Goal: Task Accomplishment & Management: Use online tool/utility

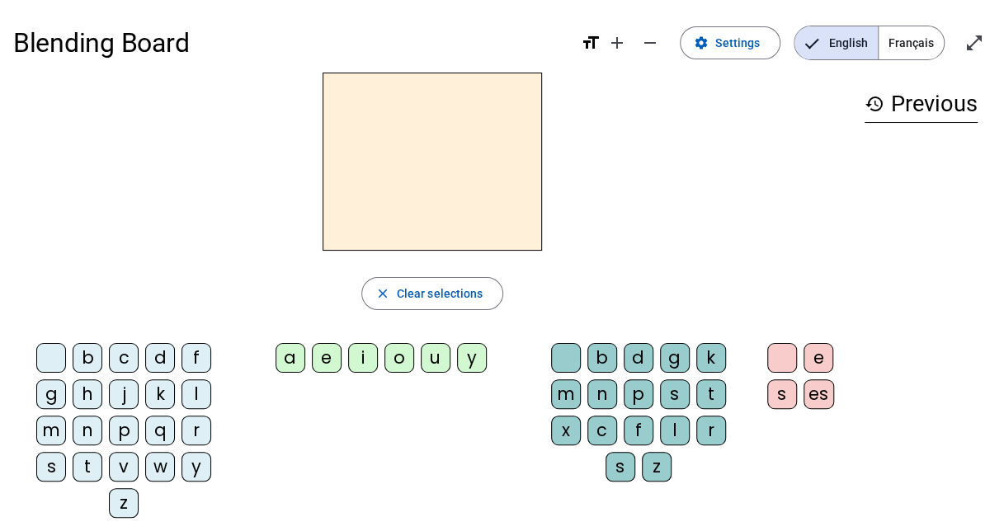
click at [722, 49] on span "Settings" at bounding box center [738, 43] width 45 height 20
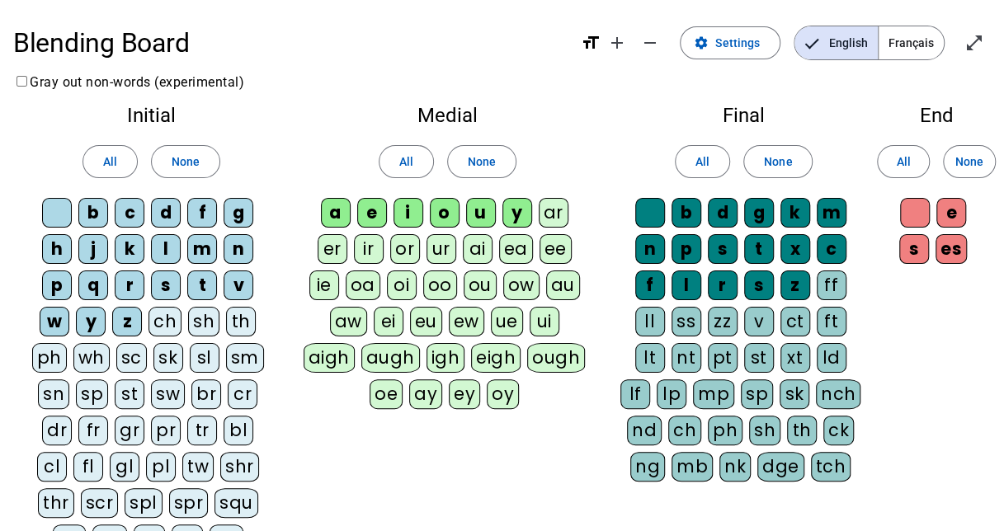
click at [111, 156] on span "All" at bounding box center [110, 162] width 14 height 20
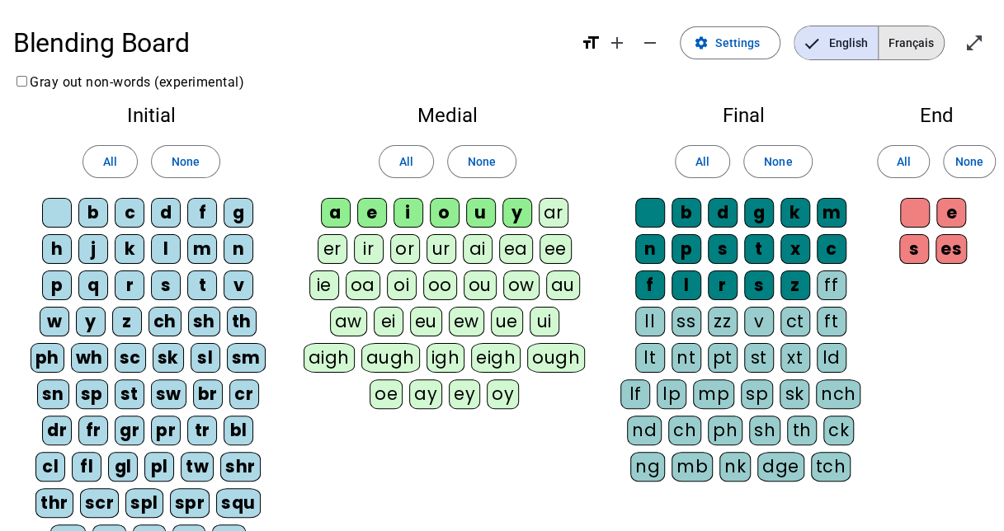
click at [928, 38] on span "Français" at bounding box center [911, 42] width 65 height 33
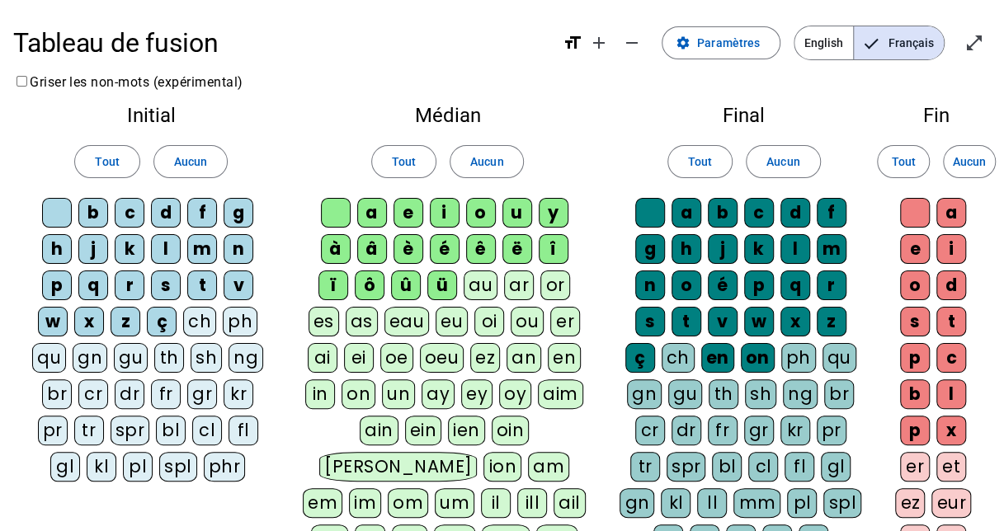
click at [58, 208] on div at bounding box center [57, 213] width 30 height 30
click at [94, 168] on span at bounding box center [107, 162] width 64 height 40
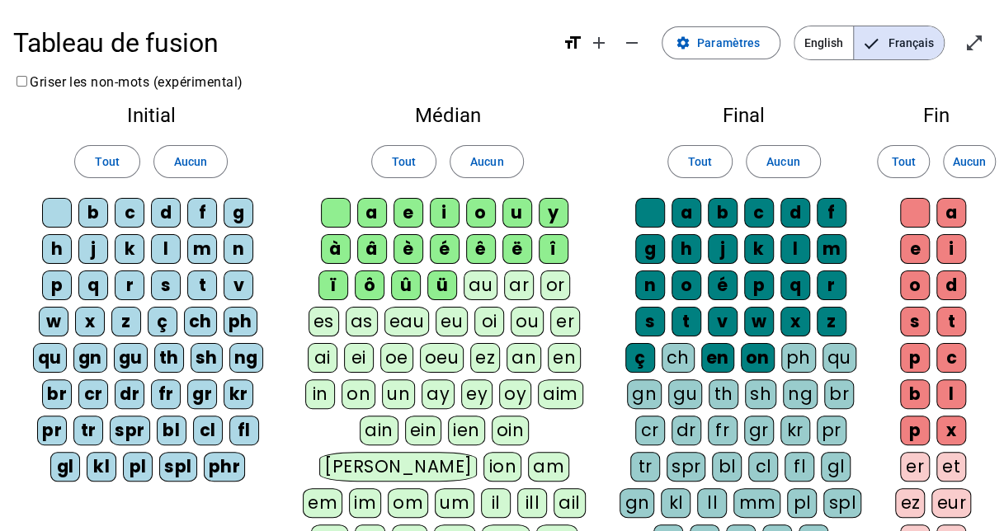
click at [409, 152] on span "Tout" at bounding box center [404, 162] width 24 height 20
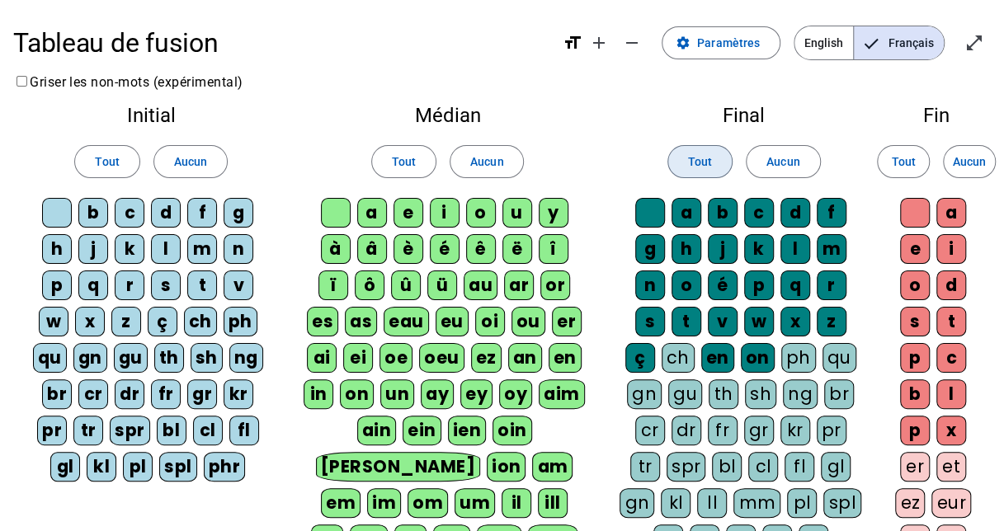
click at [701, 163] on span "Tout" at bounding box center [700, 162] width 24 height 20
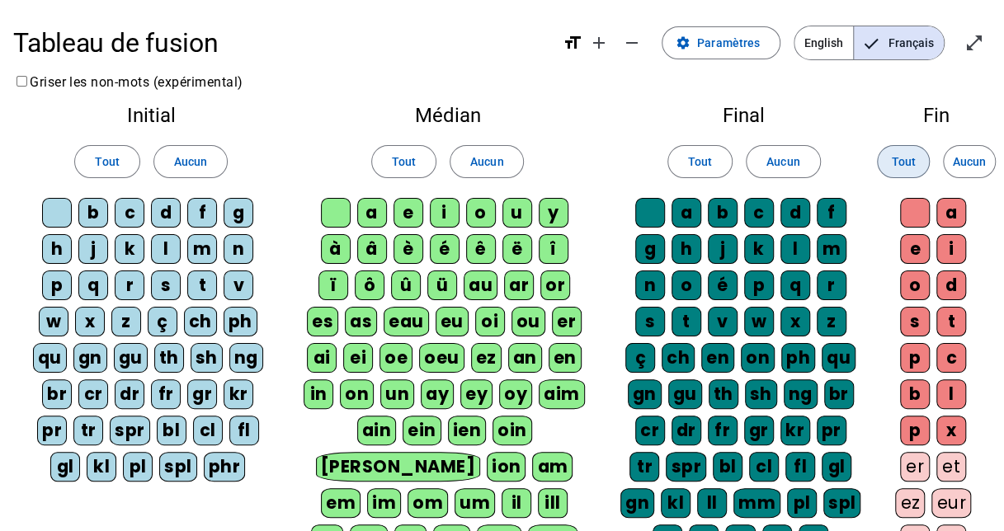
click at [919, 162] on span at bounding box center [903, 162] width 51 height 40
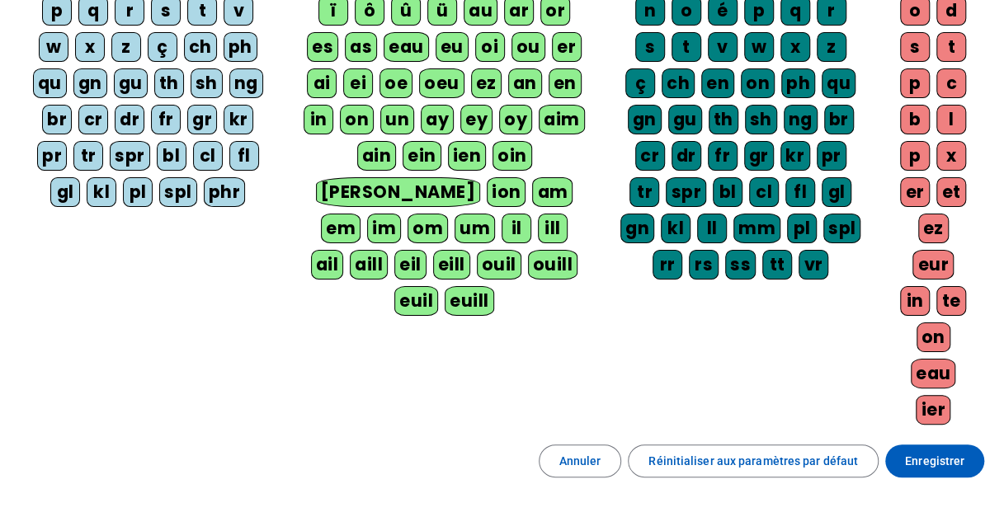
scroll to position [350, 0]
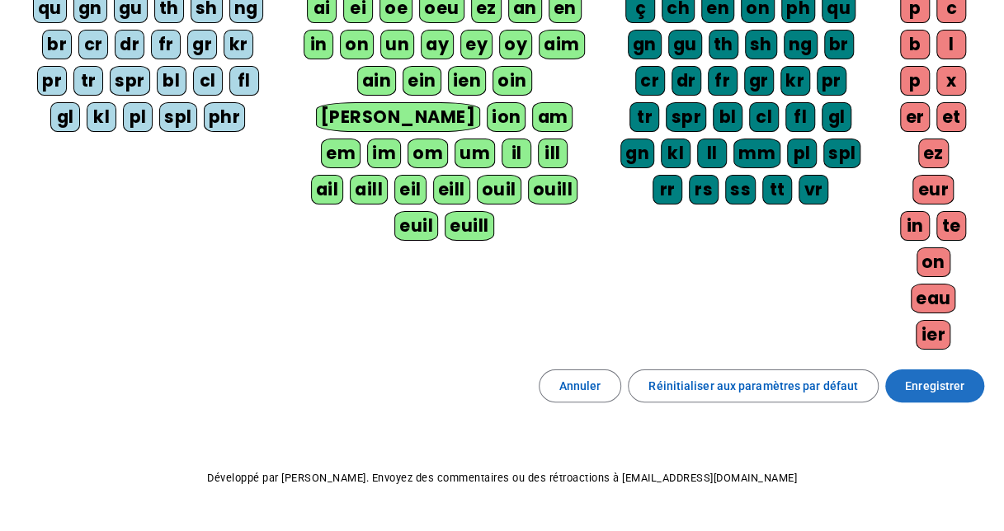
click at [924, 376] on span "Enregistrer" at bounding box center [934, 386] width 59 height 20
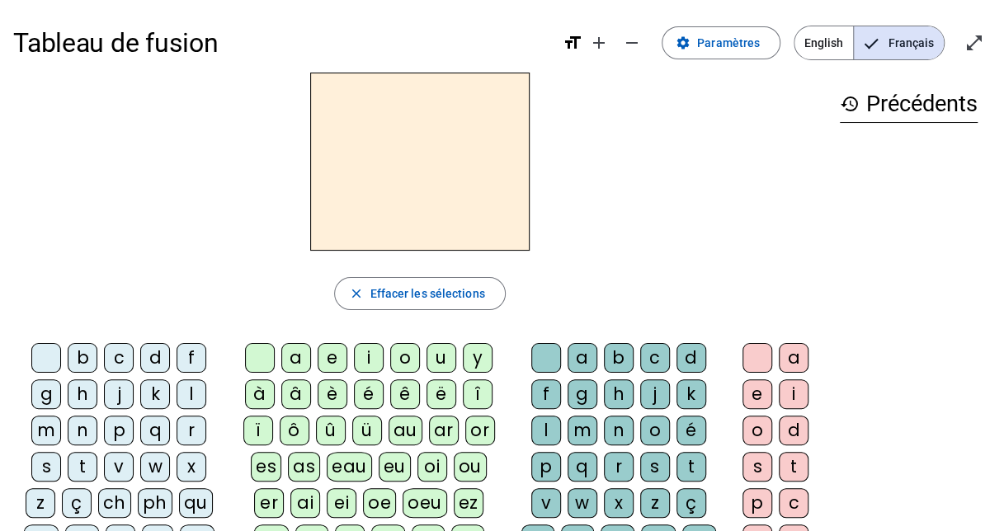
click at [156, 354] on div "d" at bounding box center [155, 358] width 30 height 30
click at [371, 351] on div "i" at bounding box center [369, 358] width 30 height 30
click at [621, 357] on div "b" at bounding box center [619, 358] width 30 height 30
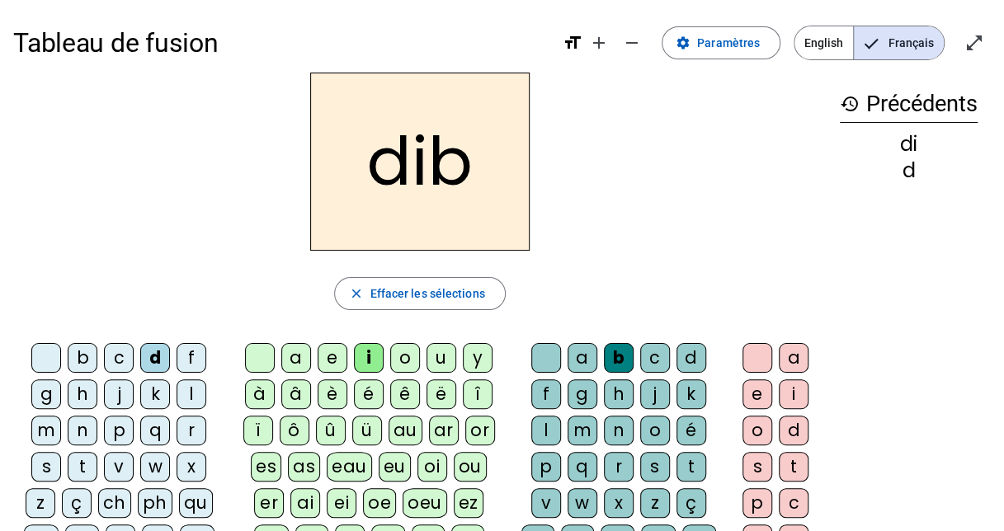
click at [801, 354] on div "a" at bounding box center [794, 358] width 30 height 30
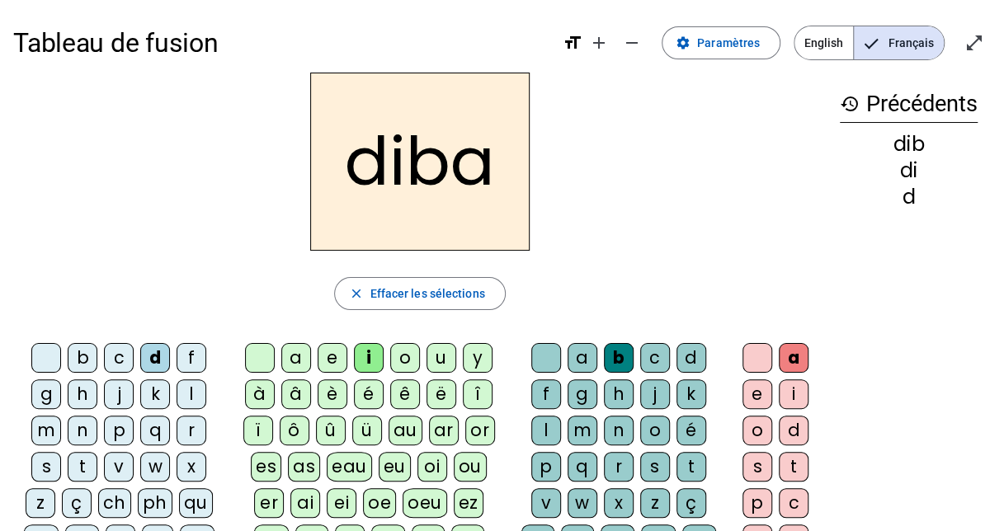
click at [376, 289] on span "Effacer les sélections" at bounding box center [427, 294] width 115 height 20
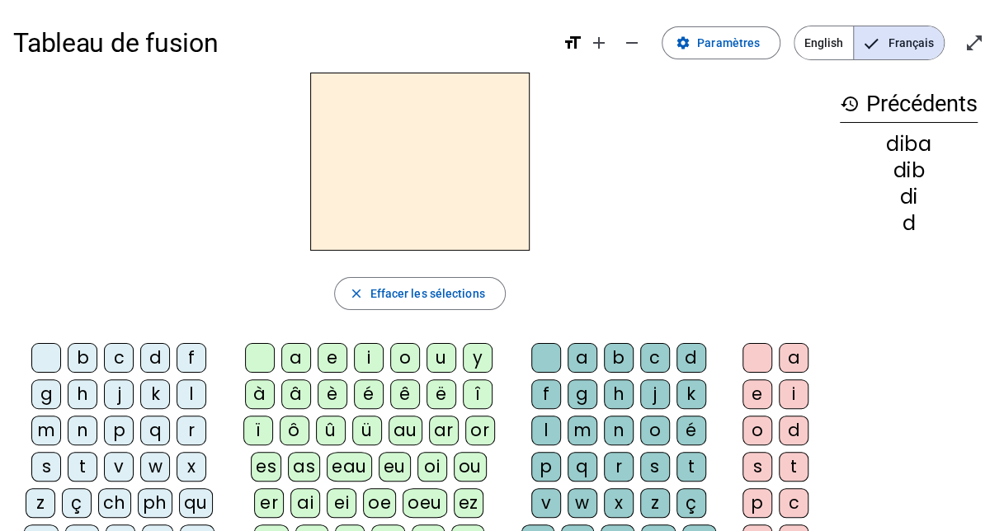
scroll to position [277, 0]
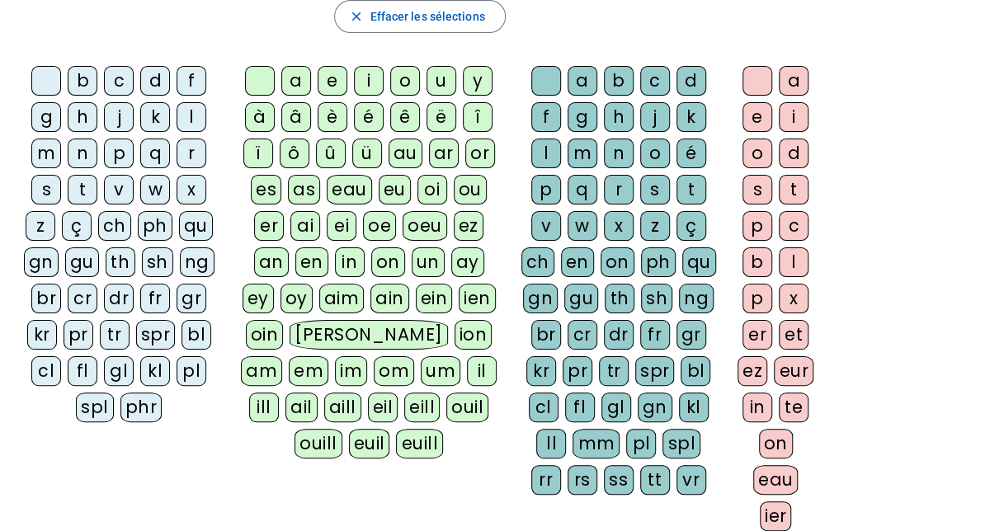
click at [191, 218] on div "qu" at bounding box center [196, 226] width 34 height 30
click at [376, 77] on div "i" at bounding box center [369, 81] width 30 height 30
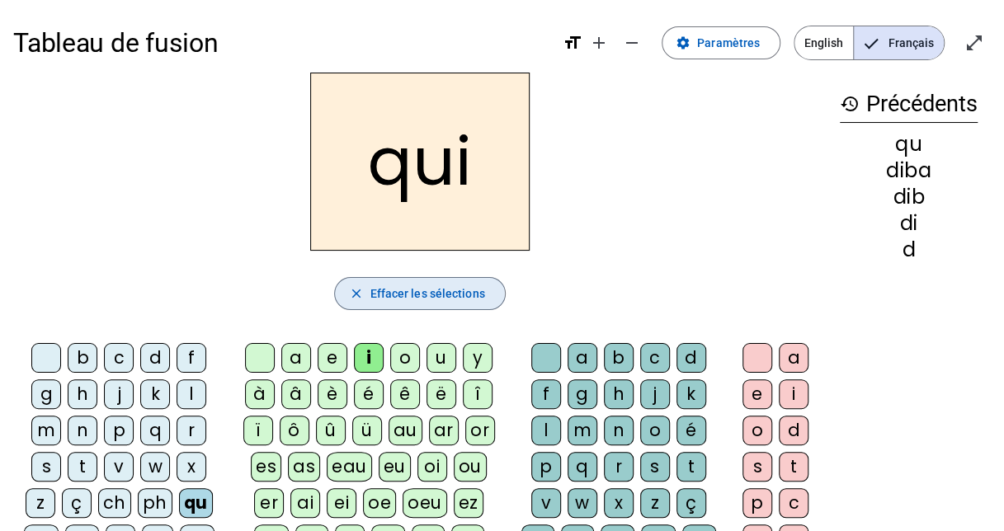
click at [384, 295] on span "Effacer les sélections" at bounding box center [427, 294] width 115 height 20
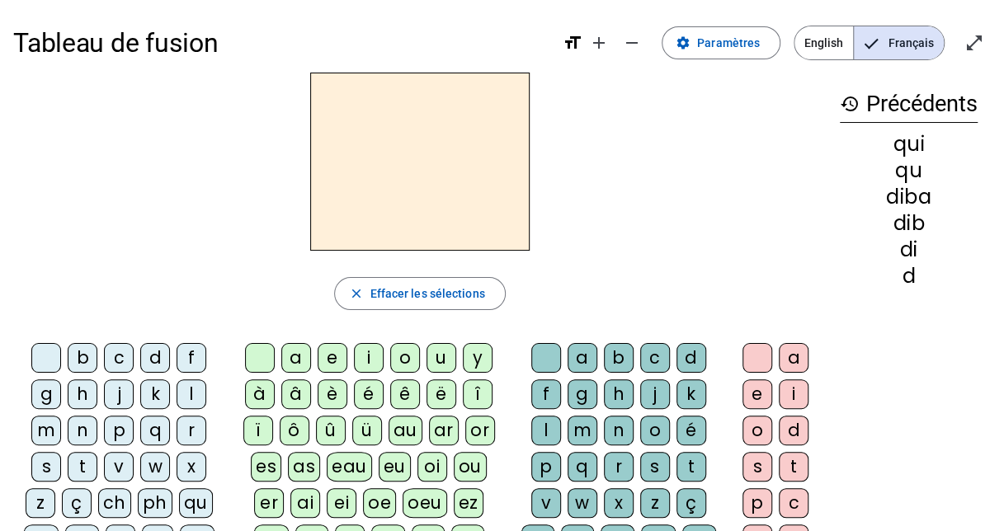
click at [552, 398] on div "f" at bounding box center [546, 395] width 30 height 30
click at [372, 356] on div "i" at bounding box center [369, 358] width 30 height 30
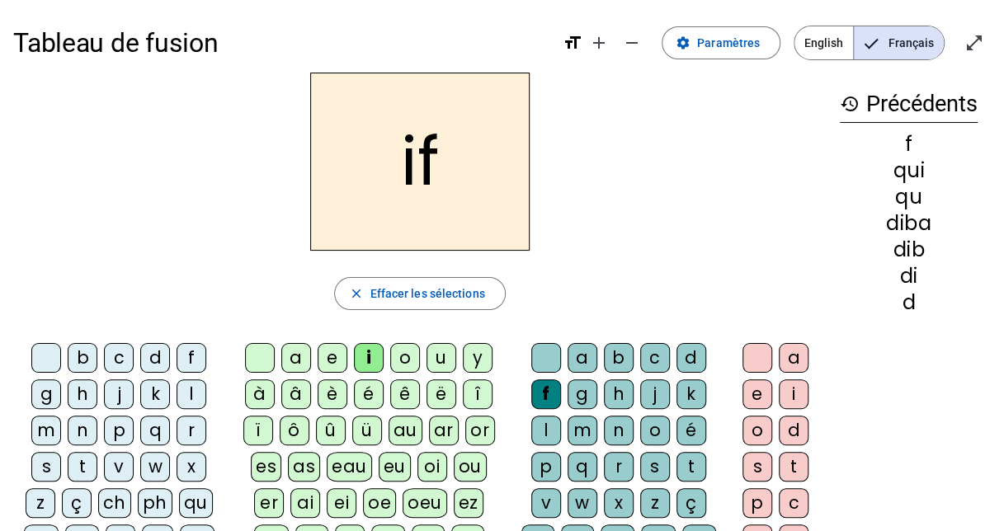
click at [479, 284] on span "Effacer les sélections" at bounding box center [427, 294] width 115 height 20
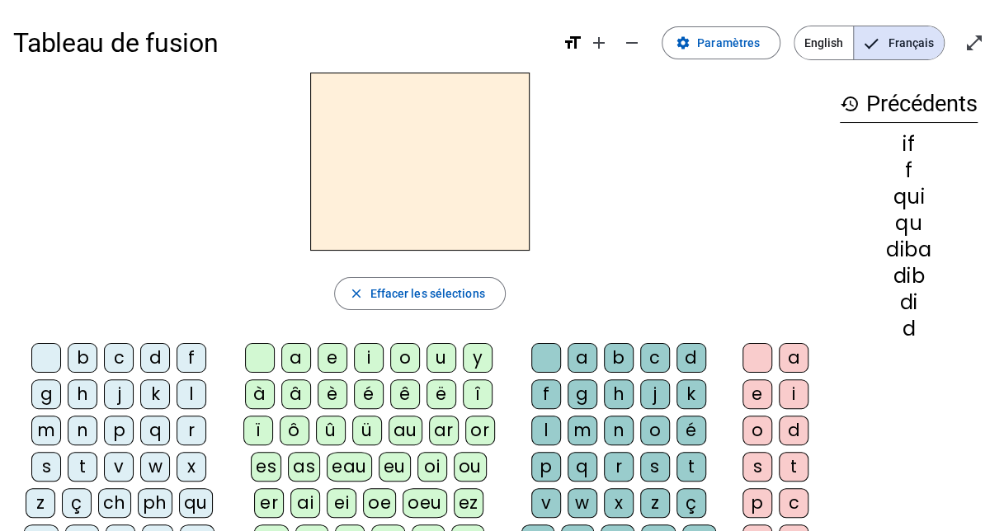
click at [479, 284] on span "Effacer les sélections" at bounding box center [427, 294] width 115 height 20
